Goal: Task Accomplishment & Management: Manage account settings

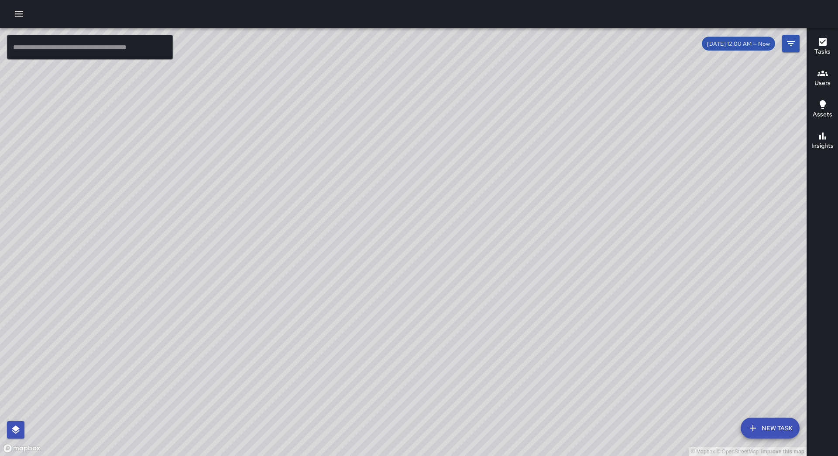
drag, startPoint x: 0, startPoint y: 0, endPoint x: 21, endPoint y: 21, distance: 29.3
click at [21, 20] on button "button" at bounding box center [18, 13] width 17 height 17
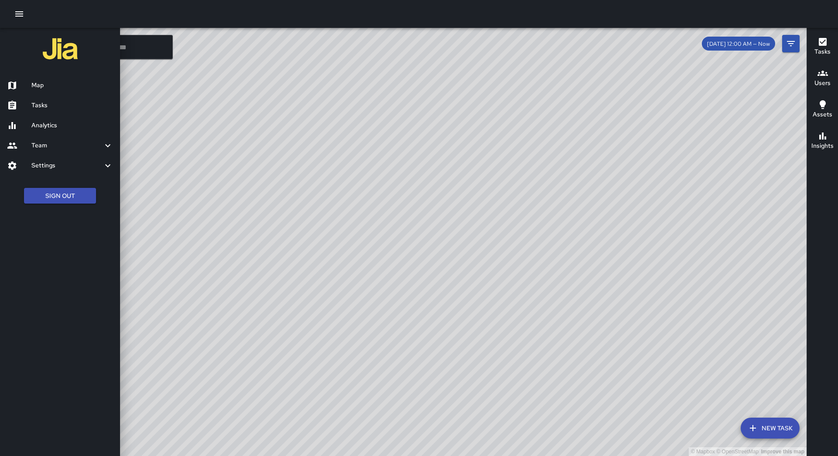
click at [41, 103] on h6 "Tasks" at bounding box center [72, 106] width 82 height 10
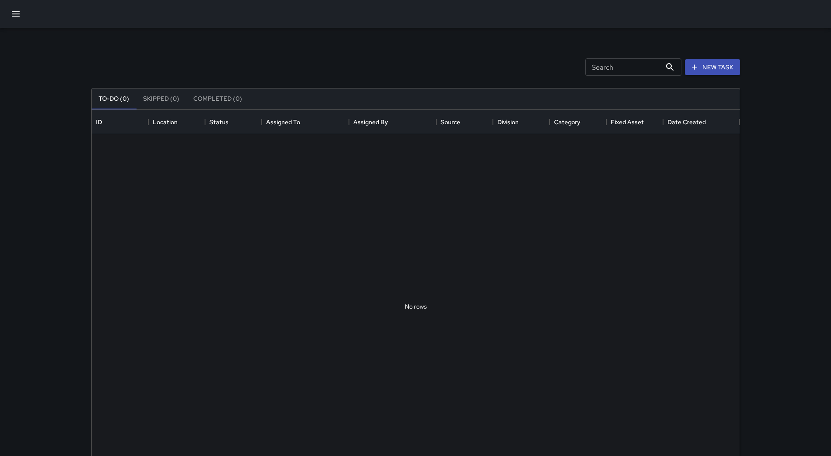
scroll to position [363, 642]
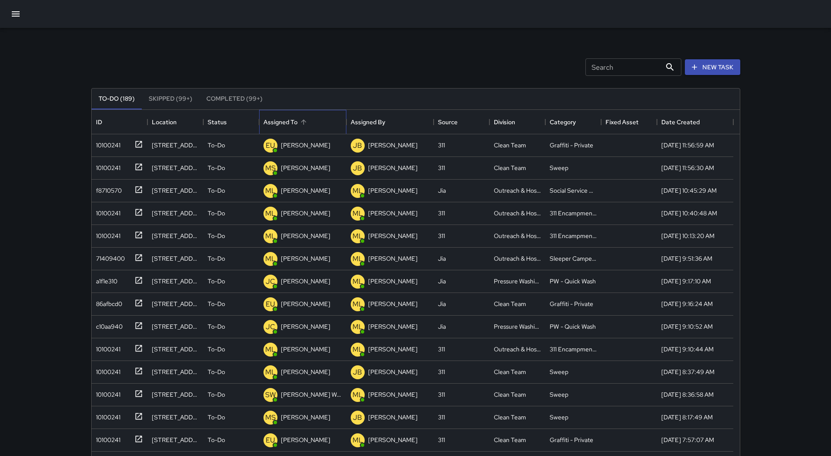
click at [307, 131] on div "Assigned To" at bounding box center [303, 122] width 79 height 24
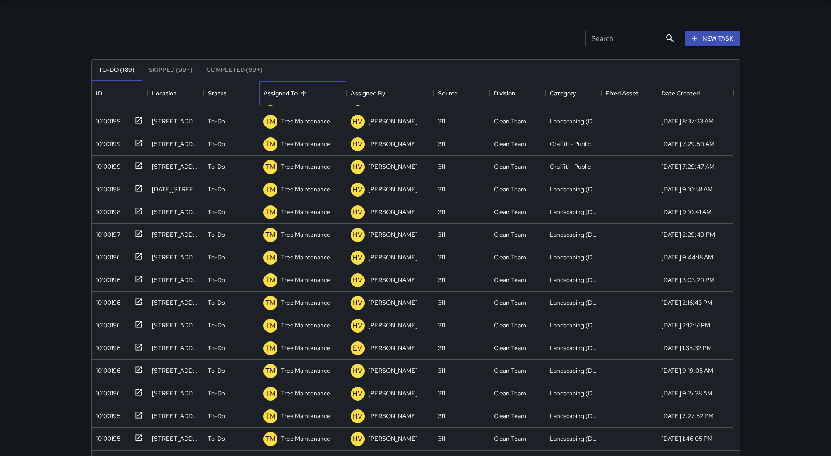
scroll to position [59, 0]
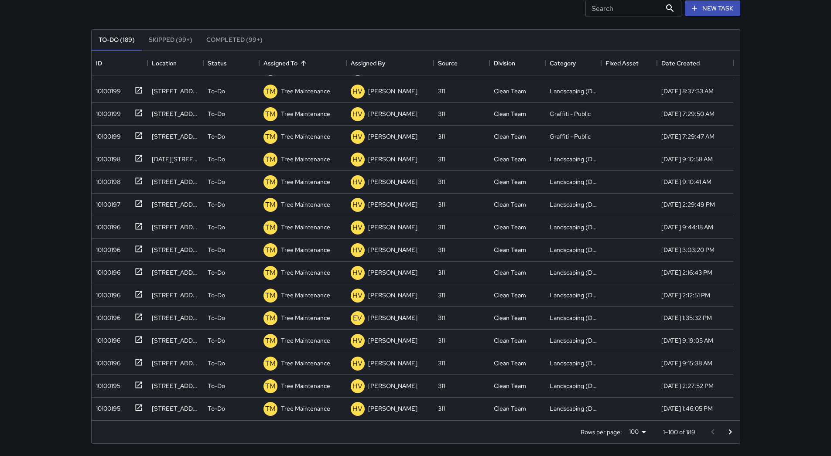
click at [722, 428] on button "Go to next page" at bounding box center [730, 432] width 17 height 17
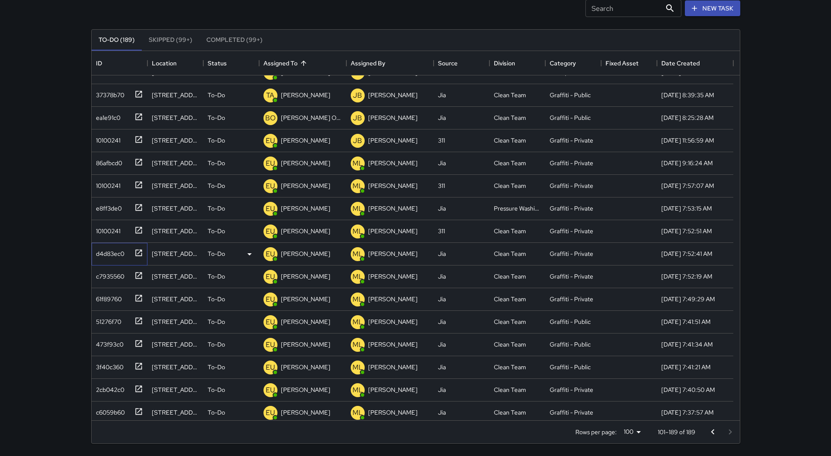
click at [105, 247] on div "d4d83ec0" at bounding box center [108, 252] width 32 height 12
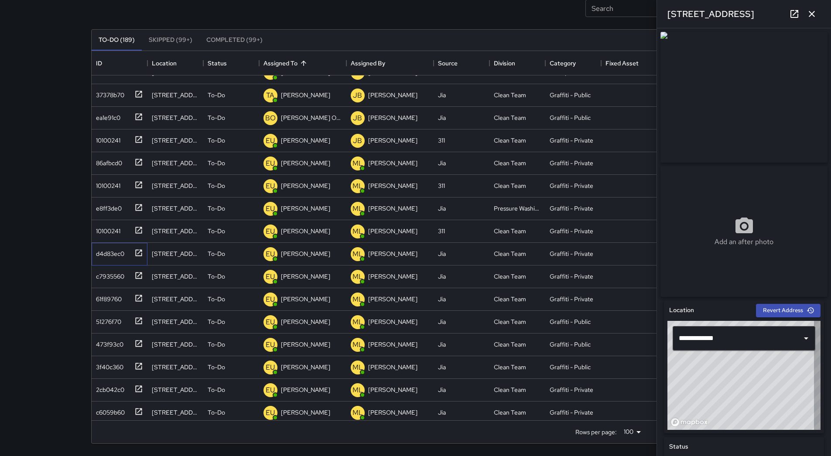
type input "**********"
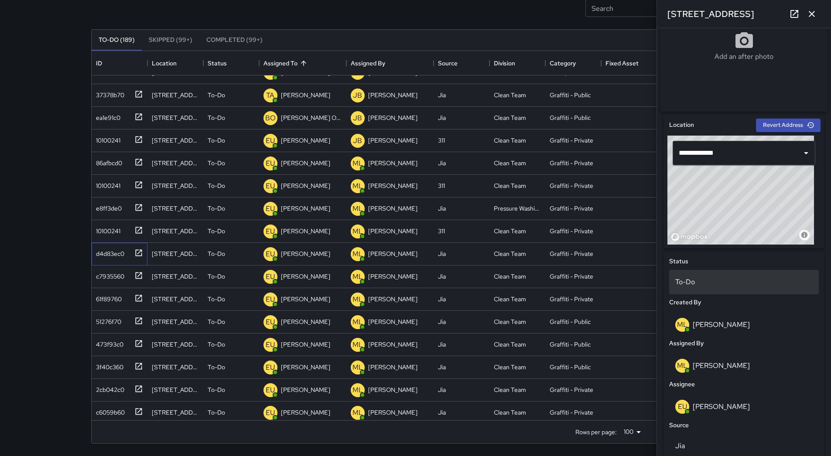
scroll to position [349, 0]
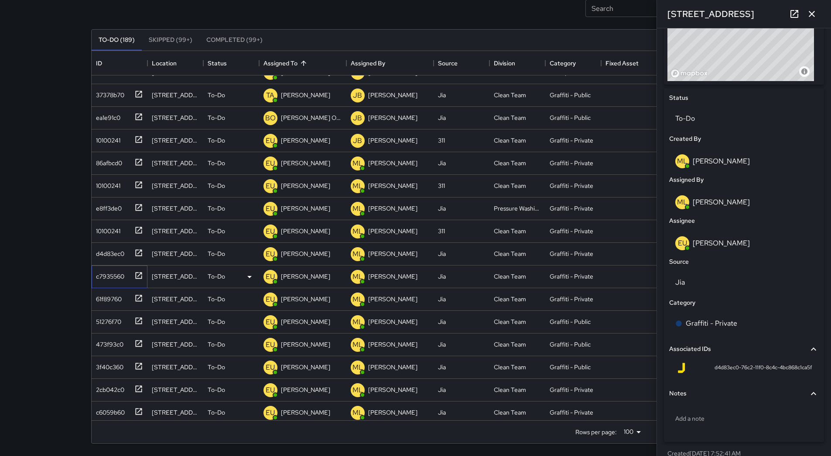
click at [115, 269] on div "c7935560" at bounding box center [108, 275] width 32 height 12
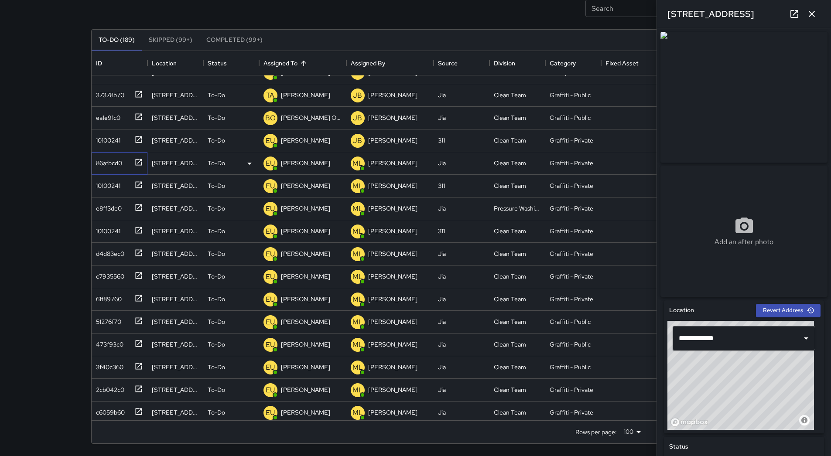
click at [106, 167] on div "86afbcd0" at bounding box center [107, 161] width 30 height 12
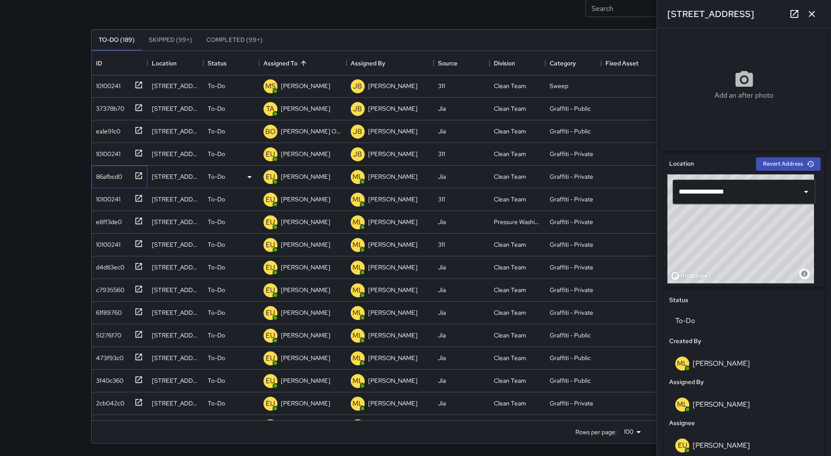
scroll to position [785, 0]
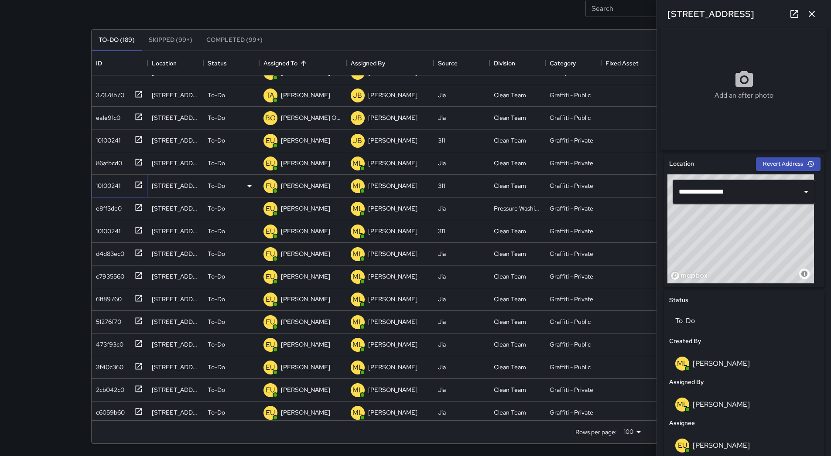
click at [107, 186] on div "10100241" at bounding box center [106, 184] width 28 height 12
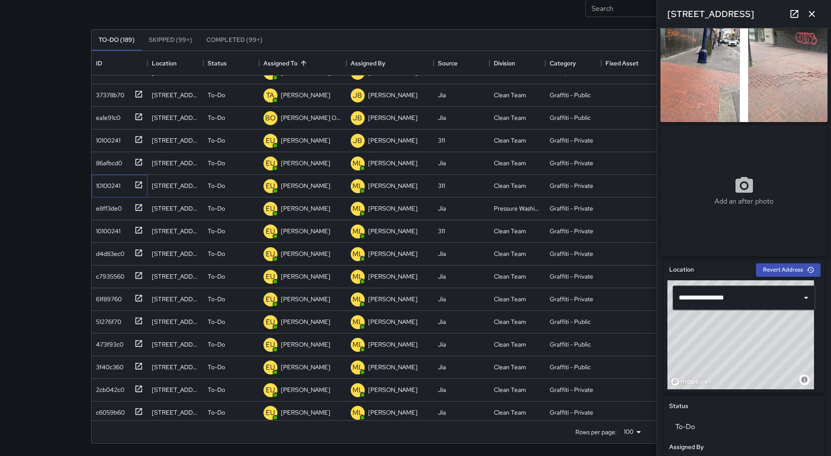
scroll to position [0, 0]
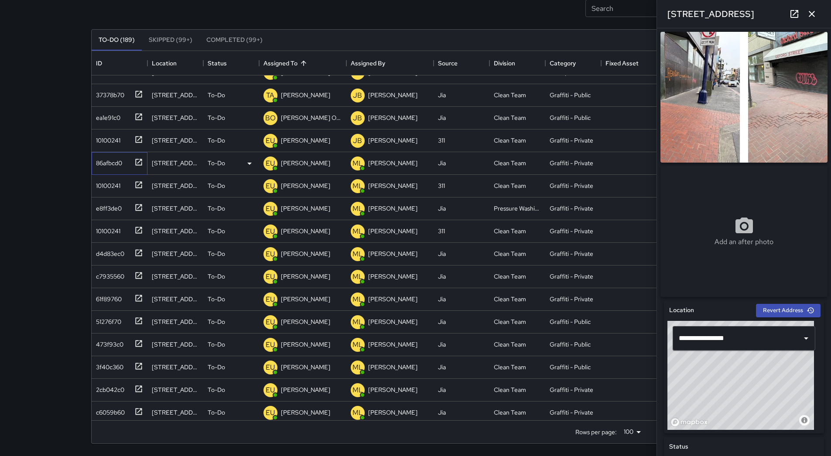
click at [113, 170] on div "86afbcd0" at bounding box center [120, 163] width 56 height 23
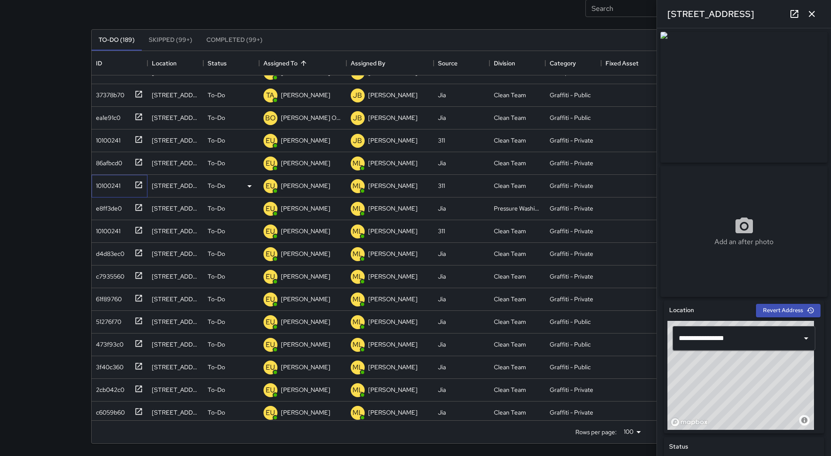
click at [116, 183] on div "10100241" at bounding box center [106, 184] width 28 height 12
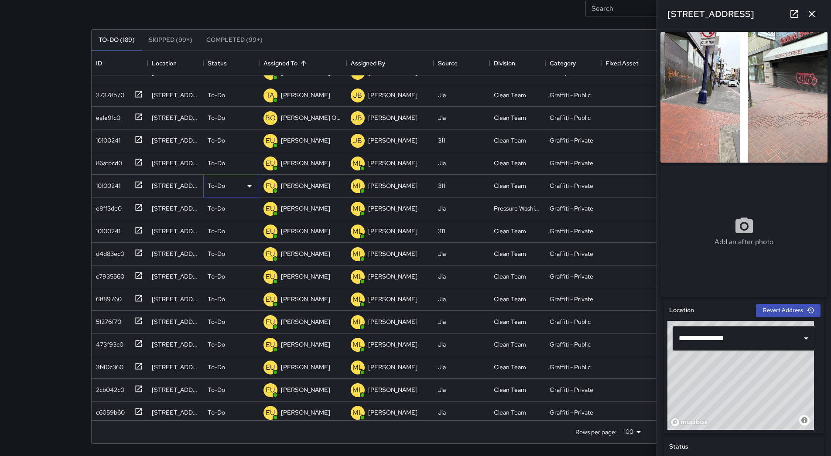
click at [246, 187] on icon at bounding box center [249, 186] width 10 height 10
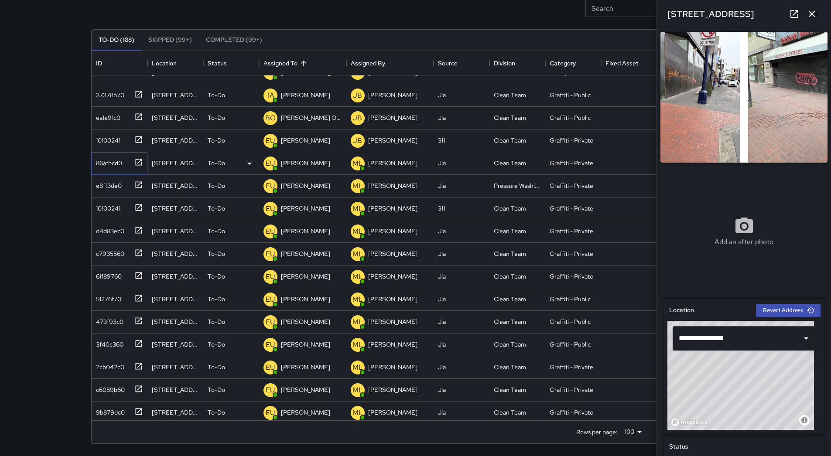
click at [105, 165] on div "86afbcd0" at bounding box center [107, 161] width 30 height 12
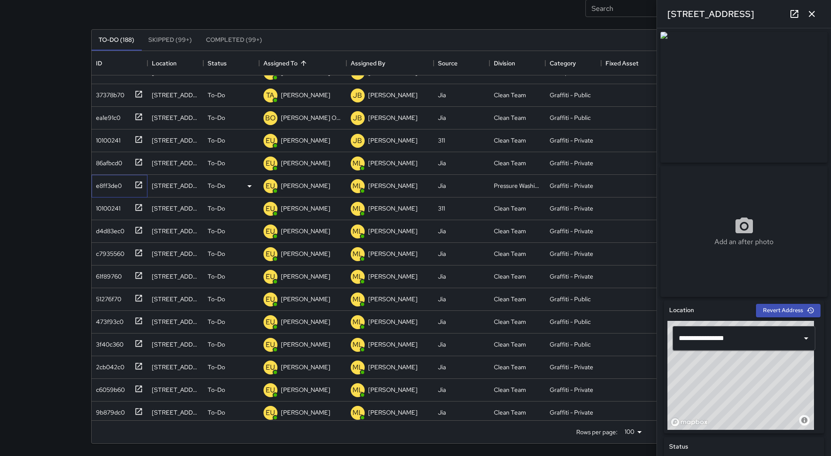
click at [110, 184] on div "e8ff3de0" at bounding box center [106, 184] width 29 height 12
click at [122, 171] on div "86afbcd0" at bounding box center [120, 163] width 56 height 23
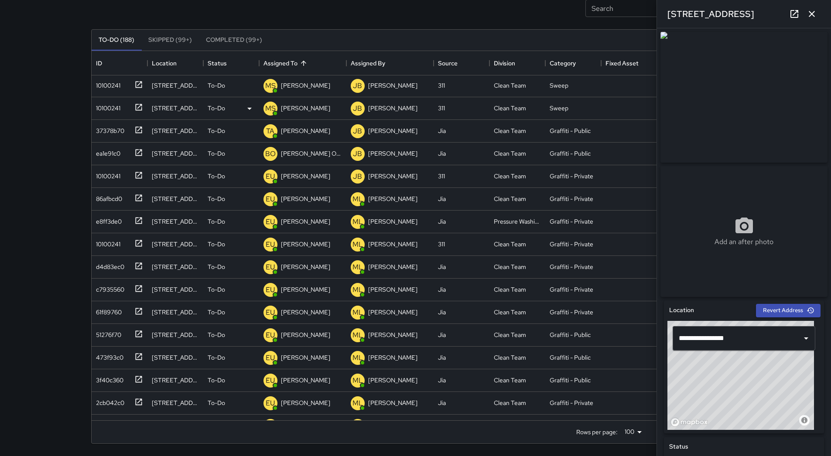
scroll to position [763, 0]
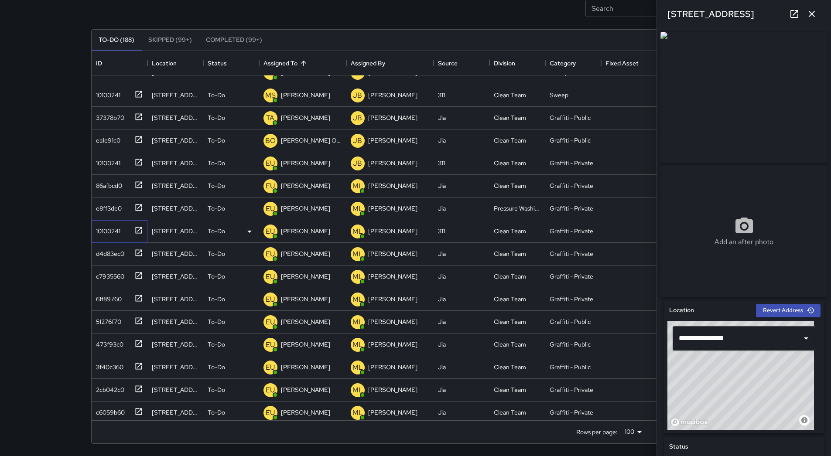
click at [109, 232] on div "10100241" at bounding box center [106, 229] width 28 height 12
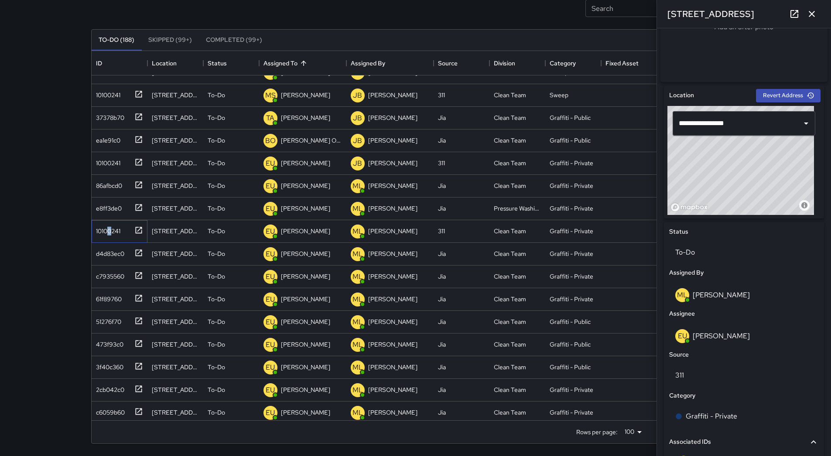
scroll to position [349, 0]
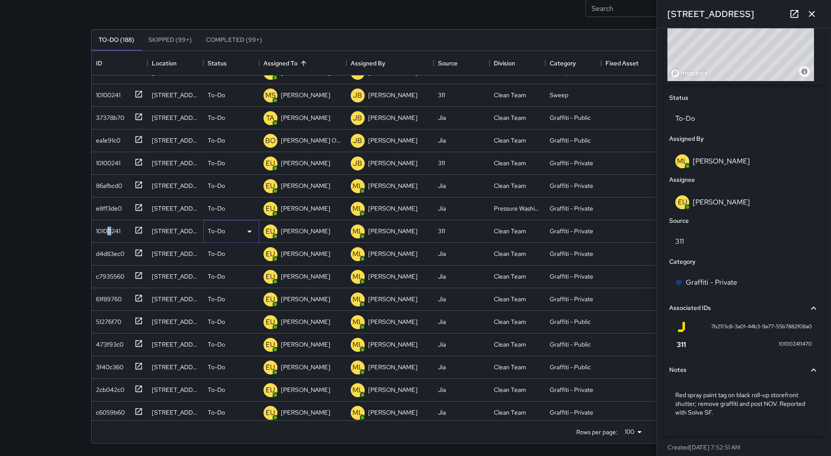
click at [251, 230] on icon at bounding box center [249, 231] width 10 height 10
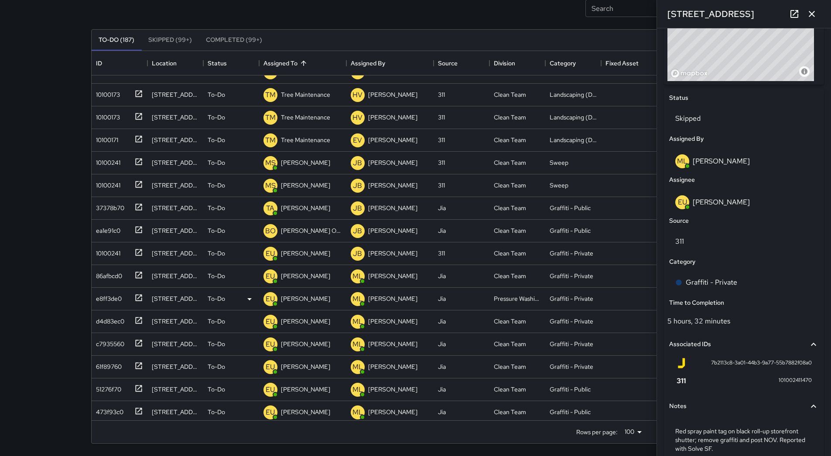
scroll to position [632, 0]
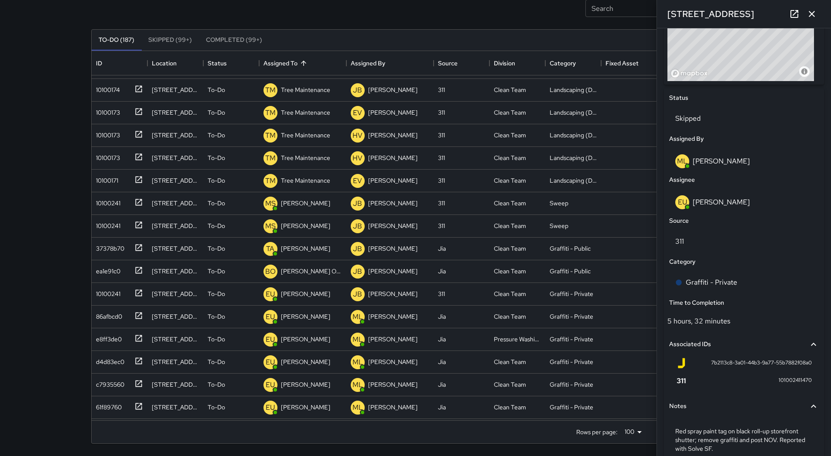
click at [811, 12] on icon "button" at bounding box center [812, 14] width 10 height 10
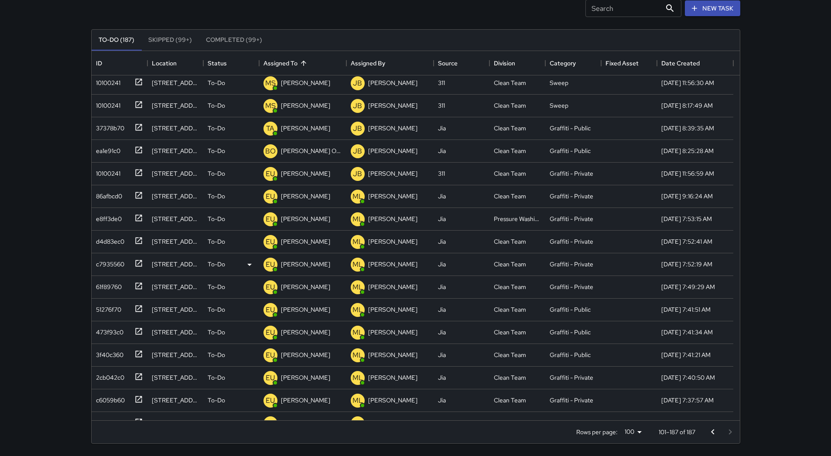
scroll to position [763, 0]
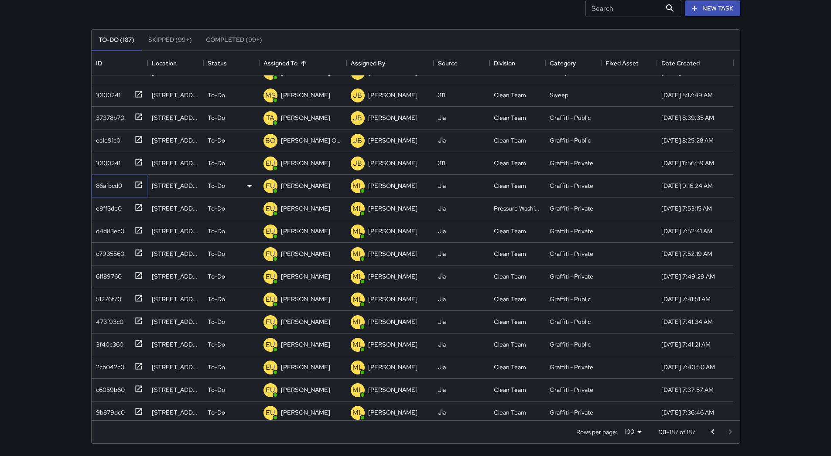
click at [110, 185] on div "86afbcd0" at bounding box center [107, 184] width 30 height 12
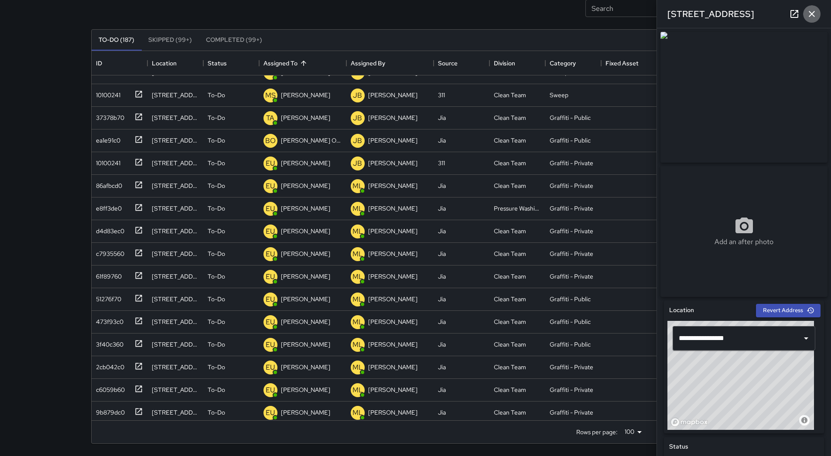
drag, startPoint x: 812, startPoint y: 13, endPoint x: 811, endPoint y: 21, distance: 7.5
click at [811, 17] on icon "button" at bounding box center [812, 14] width 10 height 10
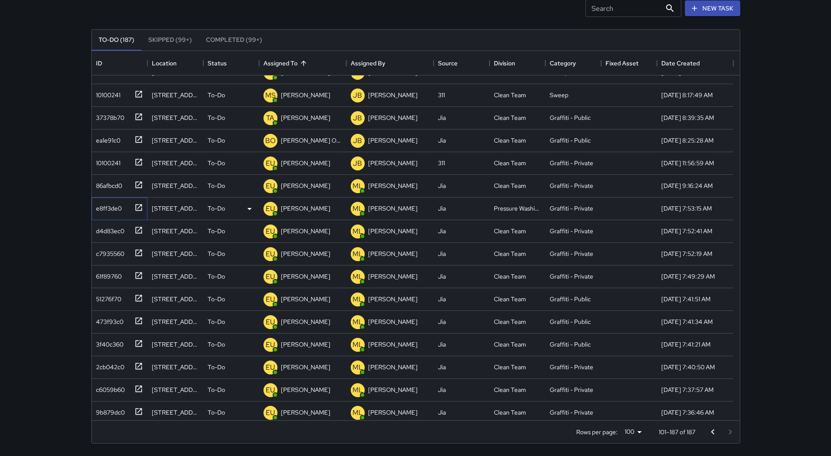
click at [107, 204] on div "e8ff3de0" at bounding box center [106, 207] width 29 height 12
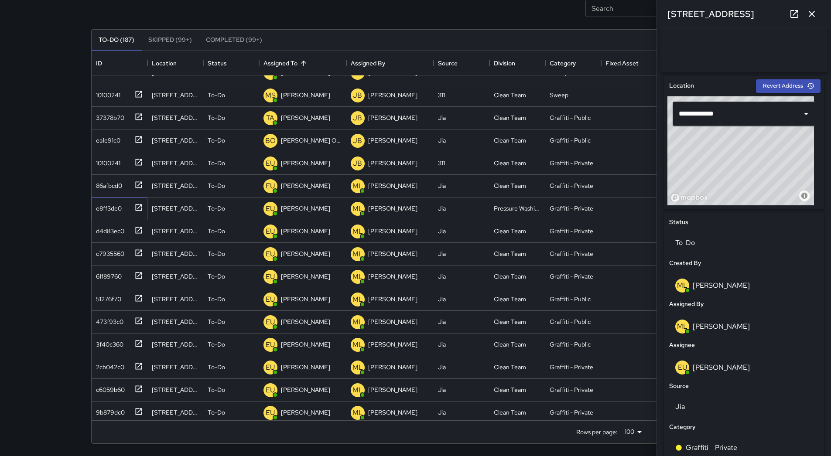
scroll to position [349, 0]
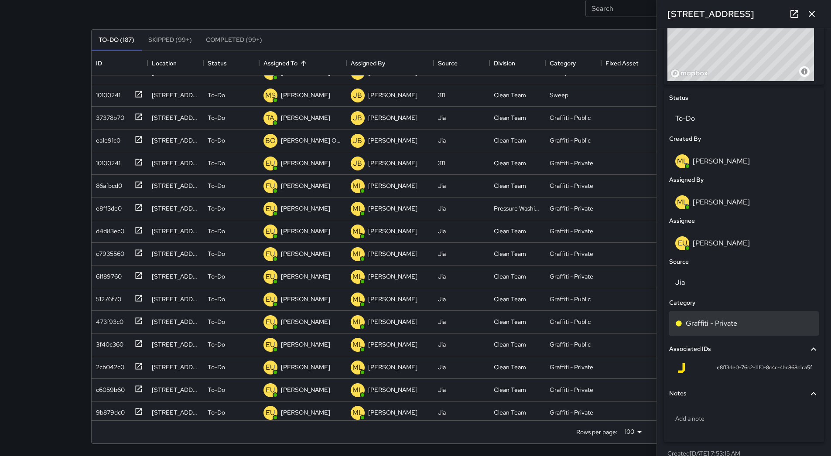
click at [742, 329] on div "Graffiti - Private" at bounding box center [743, 323] width 137 height 10
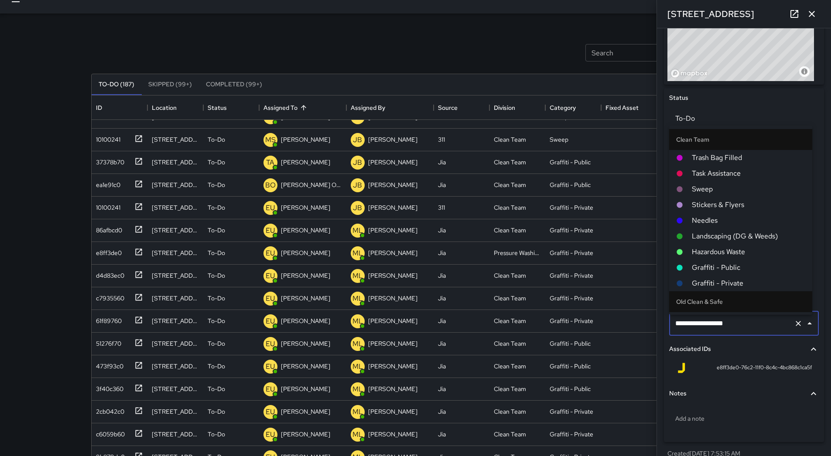
scroll to position [0, 0]
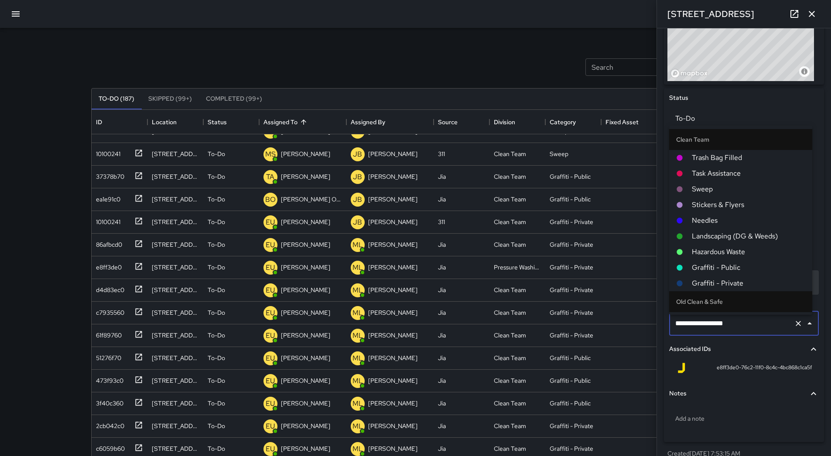
click at [754, 280] on span "Graffiti - Private" at bounding box center [748, 283] width 113 height 10
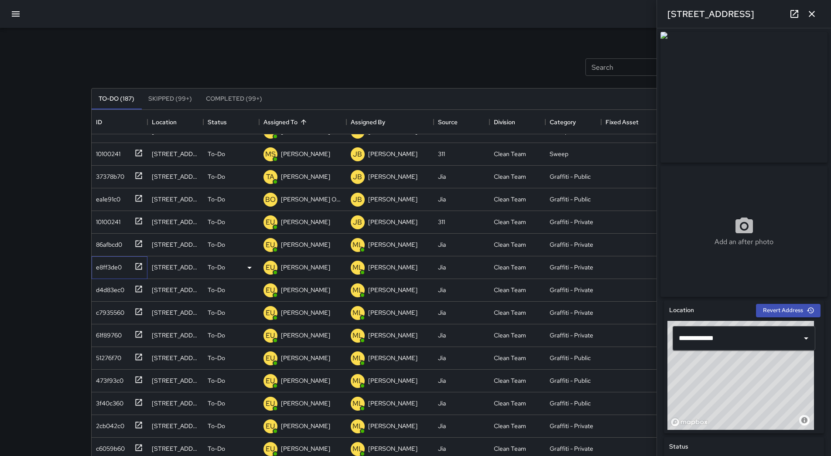
click at [118, 272] on div "e8ff3de0" at bounding box center [106, 266] width 29 height 12
click at [119, 288] on div "d4d83ec0" at bounding box center [108, 288] width 32 height 12
click at [121, 271] on div "e8ff3de0" at bounding box center [106, 266] width 29 height 12
click at [121, 282] on div "d4d83ec0" at bounding box center [108, 288] width 32 height 12
click at [120, 318] on div "c7935560" at bounding box center [117, 311] width 51 height 14
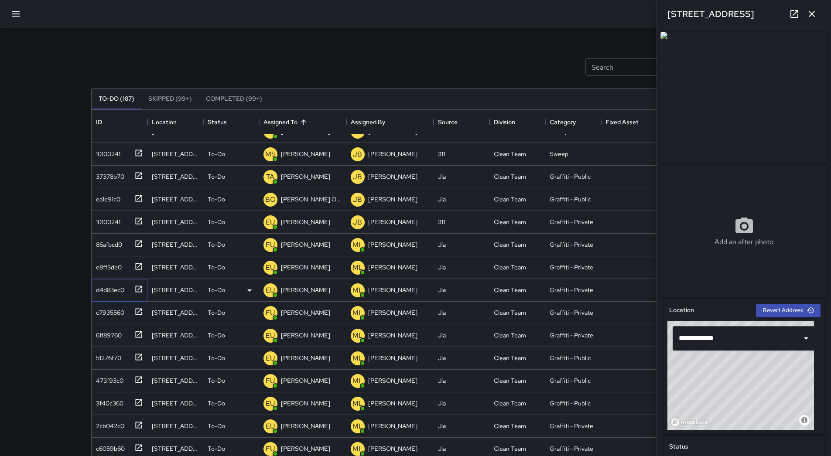
click at [120, 284] on div "d4d83ec0" at bounding box center [108, 288] width 32 height 12
click at [121, 300] on div "d4d83ec0" at bounding box center [120, 290] width 56 height 23
click at [122, 307] on div "c7935560" at bounding box center [108, 311] width 32 height 12
click at [121, 286] on div "d4d83ec0" at bounding box center [108, 288] width 32 height 12
click at [119, 268] on div "e8ff3de0" at bounding box center [106, 266] width 29 height 12
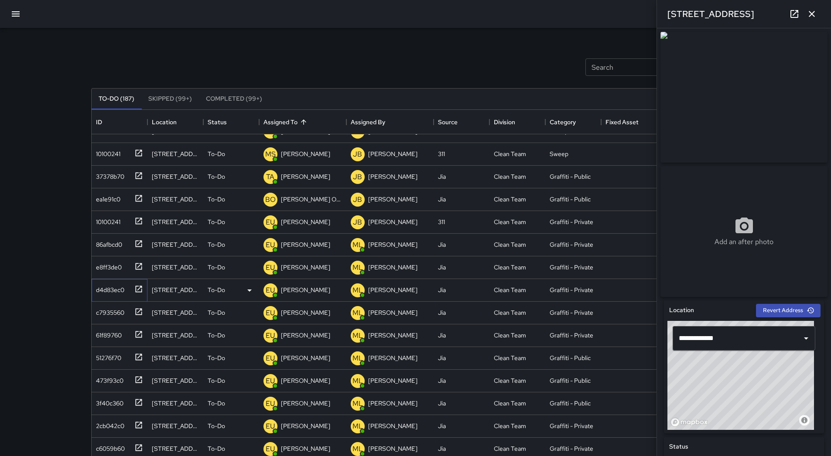
click at [121, 292] on div "d4d83ec0" at bounding box center [108, 288] width 32 height 12
click at [122, 306] on div "c7935560" at bounding box center [108, 311] width 32 height 12
click at [807, 12] on icon "button" at bounding box center [812, 14] width 10 height 10
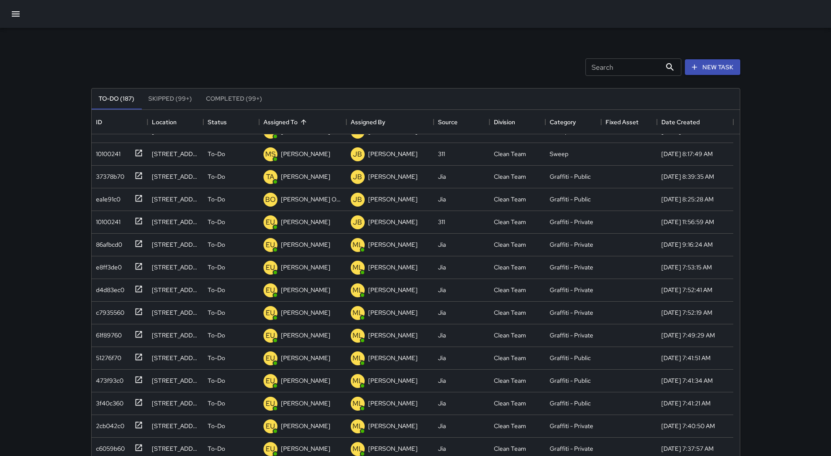
click at [18, 18] on icon "button" at bounding box center [15, 14] width 10 height 10
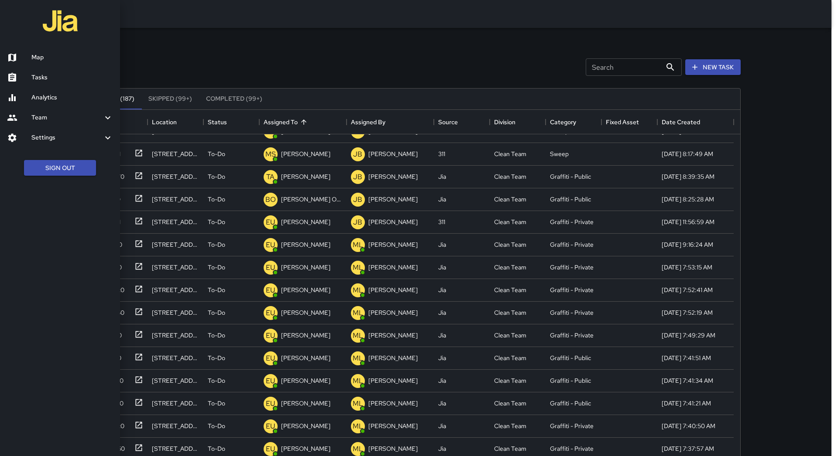
click at [55, 65] on link "Map" at bounding box center [60, 58] width 120 height 20
